Goal: Task Accomplishment & Management: Use online tool/utility

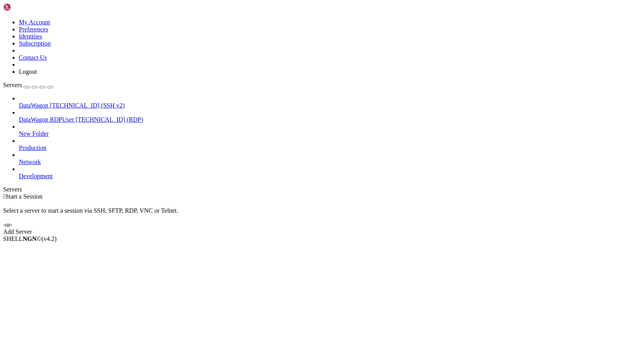
click at [27, 87] on div "button" at bounding box center [27, 87] width 0 height 0
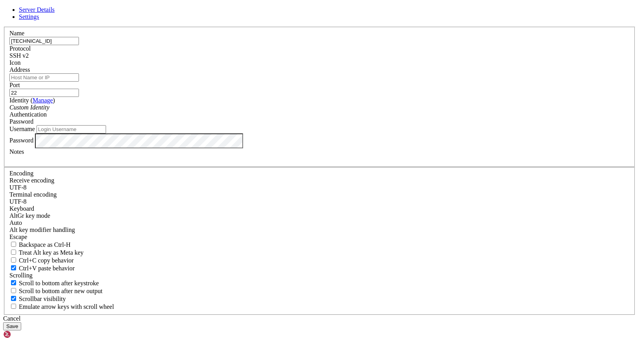
type input "[TECHNICAL_ID]"
click at [106, 134] on input "Username" at bounding box center [72, 129] width 70 height 8
type input "root"
click at [79, 45] on input "[TECHNICAL_ID]" at bounding box center [44, 41] width 70 height 8
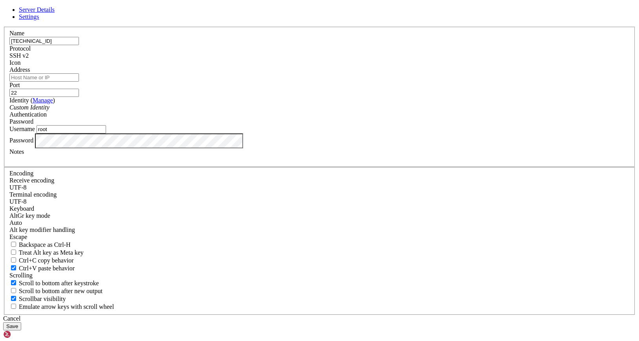
click at [79, 45] on input "[TECHNICAL_ID]" at bounding box center [44, 41] width 70 height 8
click at [240, 82] on div "Address" at bounding box center [319, 73] width 620 height 15
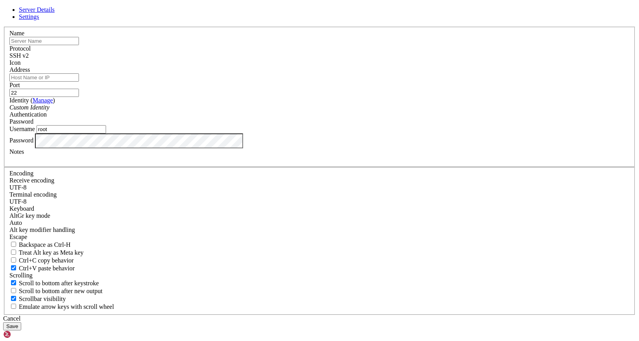
click at [79, 82] on input "Address" at bounding box center [44, 77] width 70 height 8
paste input "[TECHNICAL_ID]"
type input "[TECHNICAL_ID]"
click at [79, 45] on input "text" at bounding box center [44, 41] width 70 height 8
paste input "[DOMAIN_NAME]"
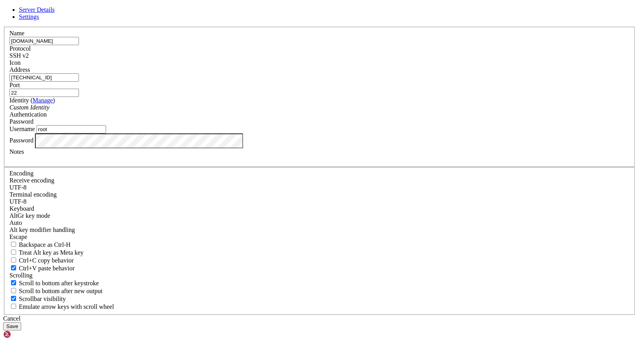
type input "[DOMAIN_NAME]"
click at [202, 192] on div "Name [DOMAIN_NAME] Protocol SSH v2 Icon Address [TECHNICAL_ID] ( )" at bounding box center [319, 171] width 633 height 289
click at [21, 322] on button "Save" at bounding box center [12, 326] width 18 height 8
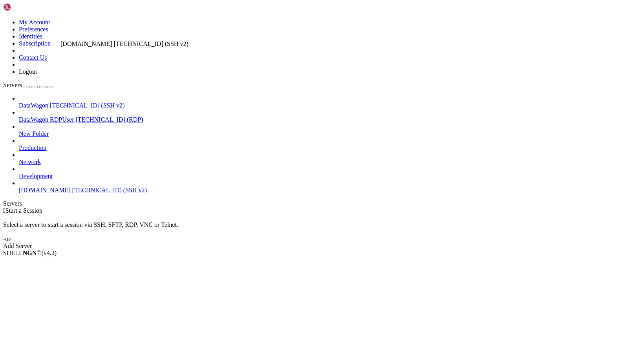
drag, startPoint x: 54, startPoint y: 172, endPoint x: 59, endPoint y: 37, distance: 135.6
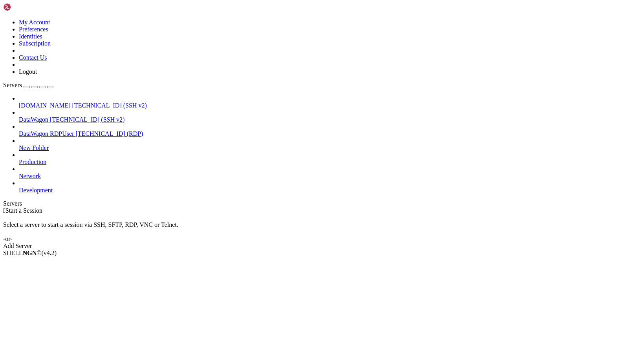
click at [127, 207] on div " Start a Session Select a server to start a session via SSH, SFTP, RDP, VNC or…" at bounding box center [319, 228] width 633 height 42
click at [58, 102] on span "[DOMAIN_NAME]" at bounding box center [45, 105] width 52 height 7
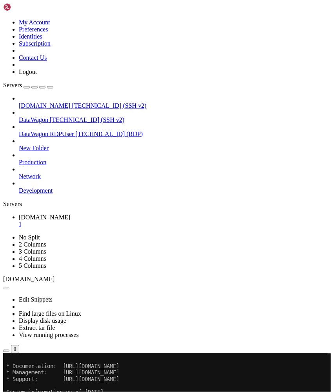
scroll to position [6, 0]
click at [35, 341] on button "Reconnect" at bounding box center [18, 379] width 31 height 8
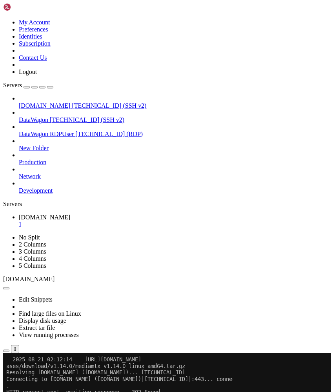
scroll to position [0, 0]
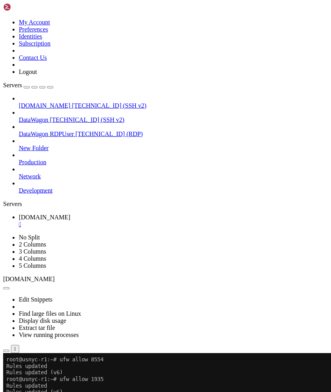
scroll to position [65, 0]
drag, startPoint x: 8, startPoint y: 587, endPoint x: 95, endPoint y: 586, distance: 87.2
drag, startPoint x: 7, startPoint y: 599, endPoint x: 113, endPoint y: 668, distance: 125.7
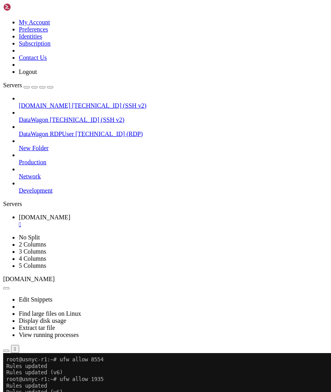
drag, startPoint x: 33, startPoint y: 674, endPoint x: 5, endPoint y: 594, distance: 84.1
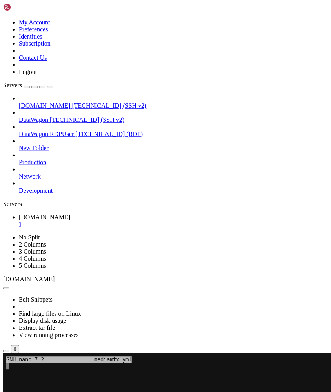
scroll to position [5, 0]
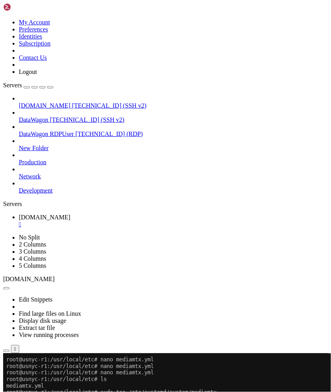
scroll to position [84, 0]
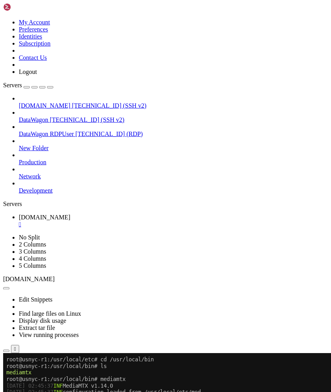
scroll to position [91, 0]
drag, startPoint x: 24, startPoint y: 50, endPoint x: 47, endPoint y: 50, distance: 22.4
click at [72, 102] on span "[TECHNICAL_ID] (SSH v2)" at bounding box center [109, 105] width 75 height 7
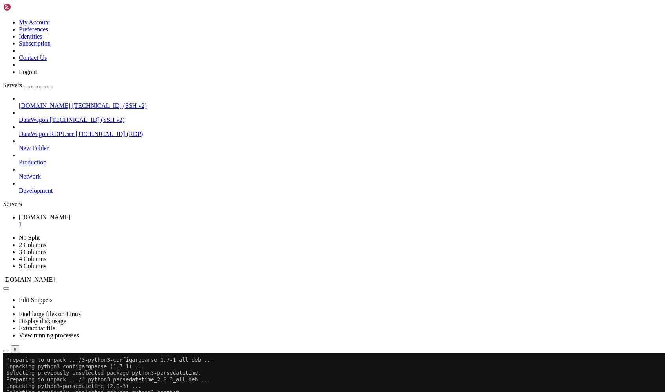
scroll to position [900, 0]
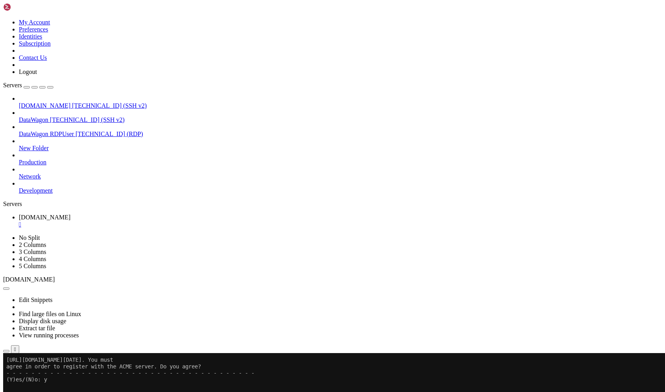
drag, startPoint x: 90, startPoint y: 595, endPoint x: 274, endPoint y: 590, distance: 184.3
copy x-row "/etc/letsencrypt/live/[DOMAIN_NAME]/[DOMAIN_NAME]"
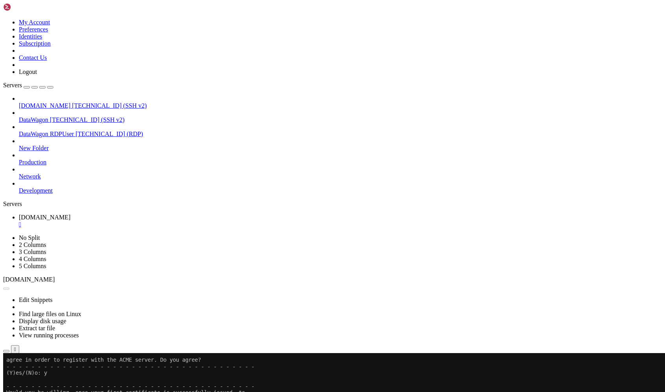
click at [164, 221] on div "" at bounding box center [340, 224] width 643 height 7
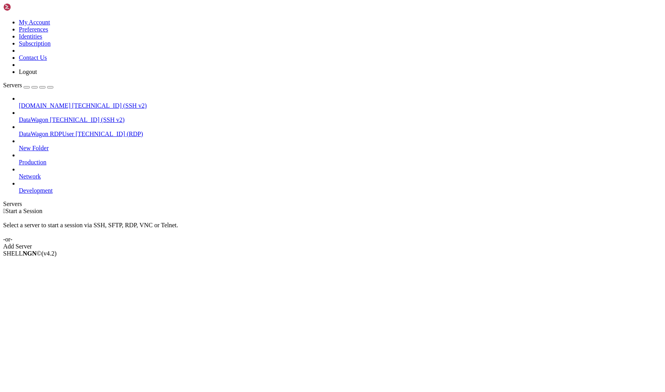
click at [62, 102] on span "[DOMAIN_NAME]" at bounding box center [45, 105] width 52 height 7
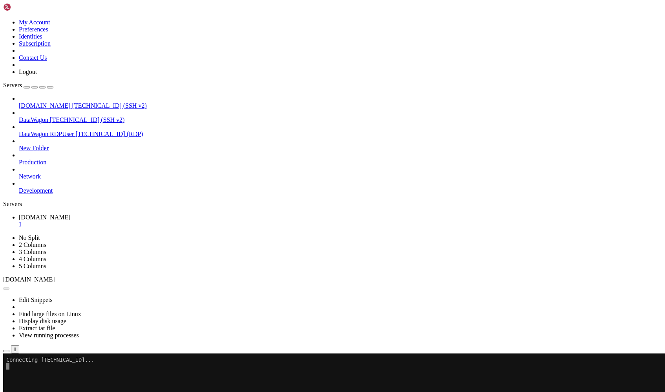
scroll to position [0, 0]
click at [164, 221] on div "" at bounding box center [340, 224] width 643 height 7
